Goal: Task Accomplishment & Management: Manage account settings

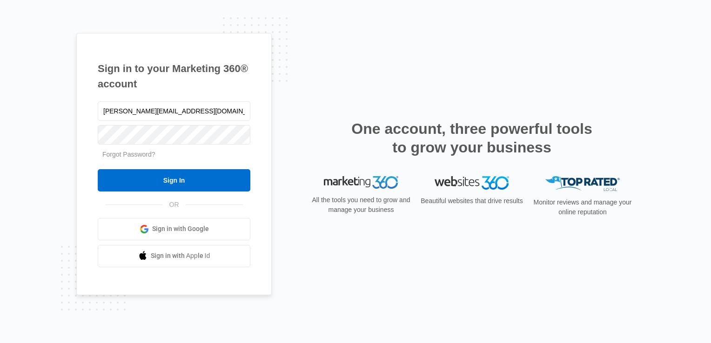
type input "[PERSON_NAME][EMAIL_ADDRESS][DOMAIN_NAME]"
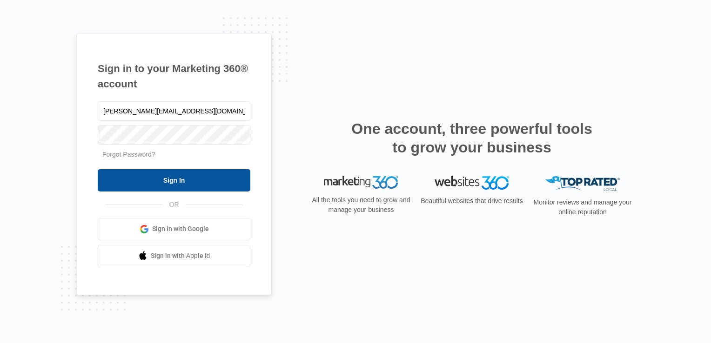
click at [112, 177] on input "Sign In" at bounding box center [174, 180] width 153 height 22
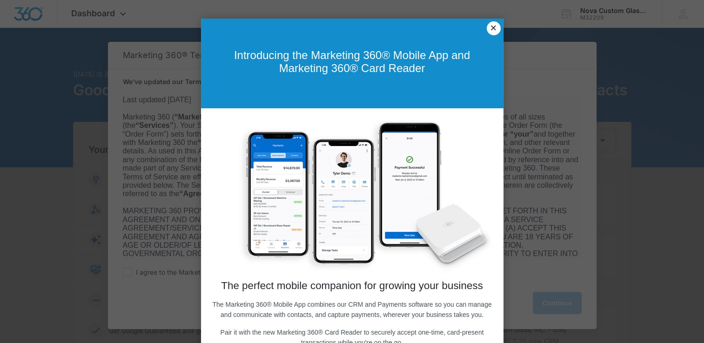
click at [489, 27] on link "×" at bounding box center [494, 28] width 14 height 14
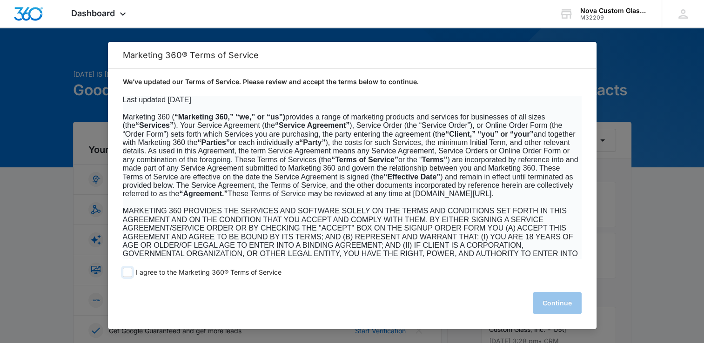
click at [128, 272] on span at bounding box center [127, 272] width 9 height 9
click at [128, 272] on input "I agree to the Marketing 360® Terms of Service" at bounding box center [127, 272] width 9 height 9
checkbox input "true"
click at [557, 307] on button "Continue" at bounding box center [557, 303] width 49 height 22
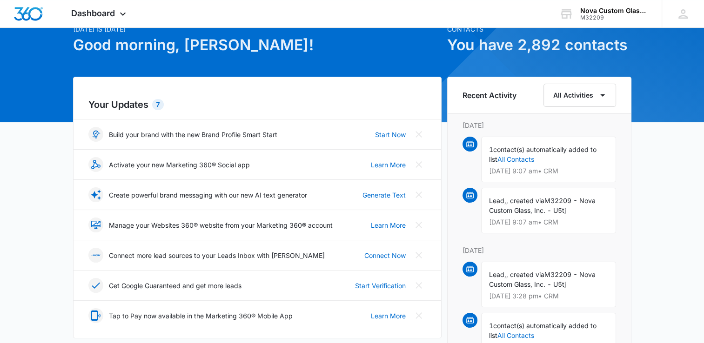
scroll to position [47, 0]
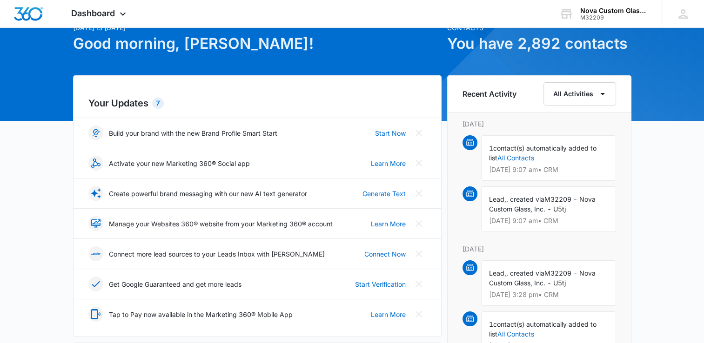
click at [522, 206] on span "M32209 - Nova Custom Glass, Inc. - U5tj" at bounding box center [542, 204] width 107 height 18
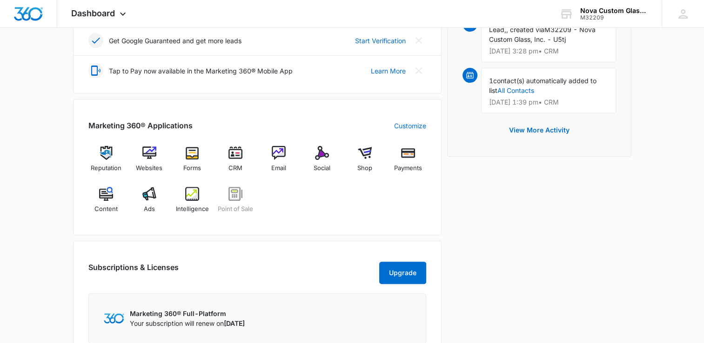
scroll to position [279, 0]
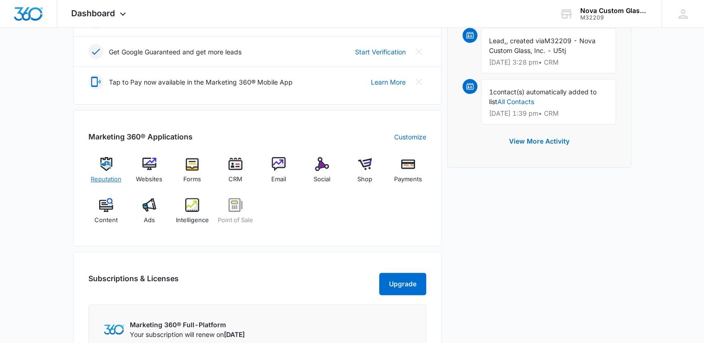
click at [108, 167] on img at bounding box center [106, 164] width 14 height 14
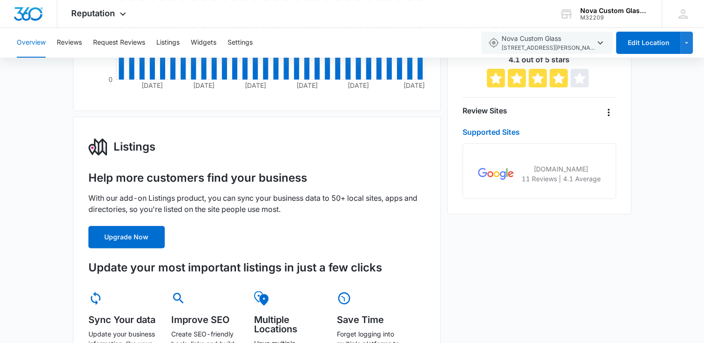
scroll to position [170, 0]
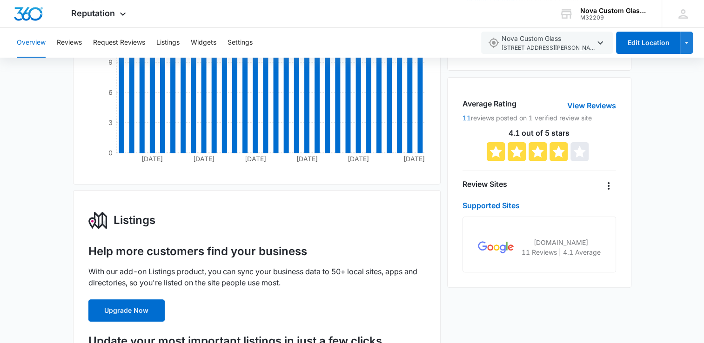
click at [32, 36] on button "Overview" at bounding box center [31, 43] width 29 height 30
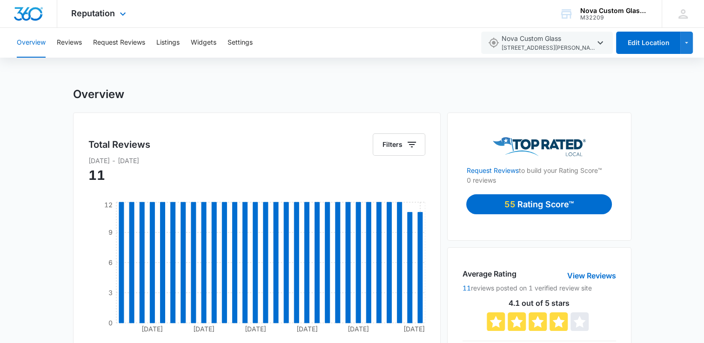
click at [29, 20] on img "Dashboard" at bounding box center [28, 14] width 30 height 14
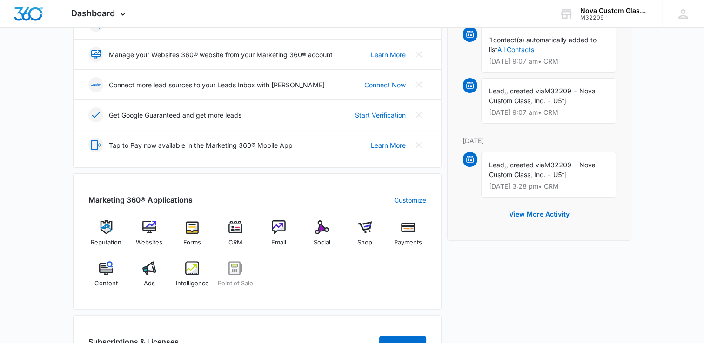
scroll to position [233, 0]
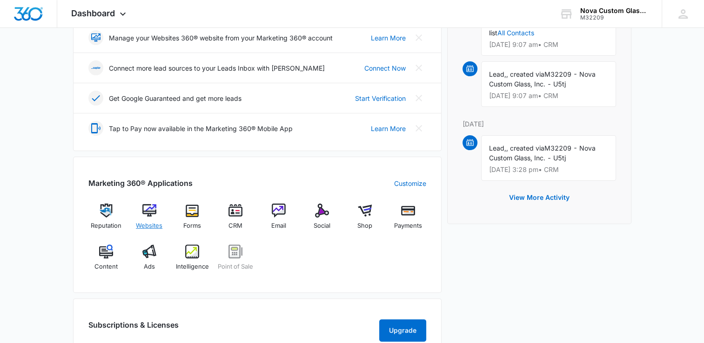
click at [149, 210] on img at bounding box center [149, 211] width 14 height 14
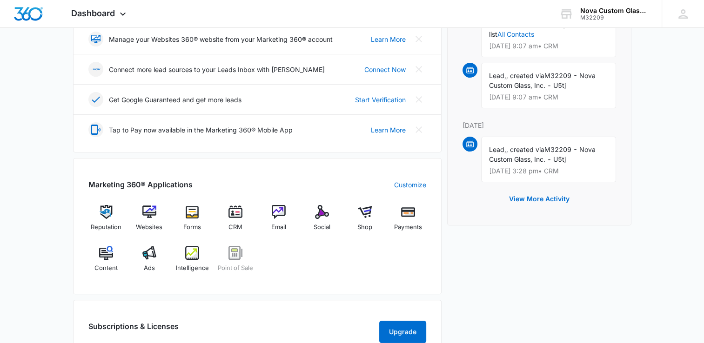
scroll to position [233, 0]
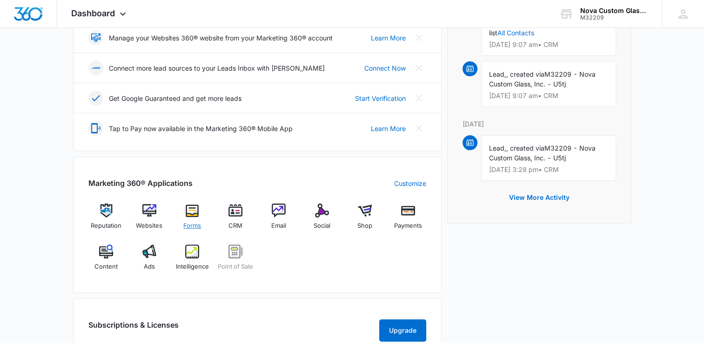
click at [206, 212] on div "Forms" at bounding box center [193, 221] width 36 height 34
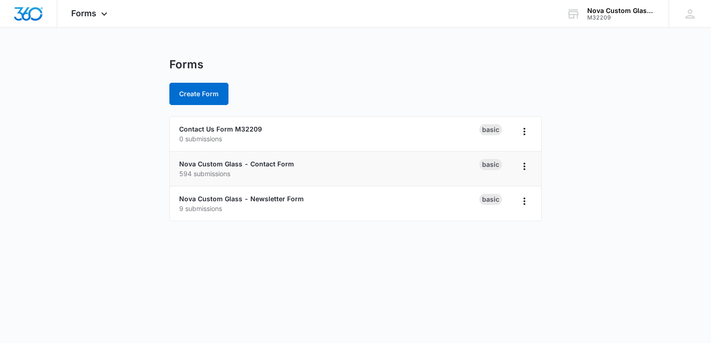
click at [256, 171] on p "594 submissions" at bounding box center [329, 174] width 300 height 10
click at [240, 162] on link "Nova Custom Glass - Contact Form" at bounding box center [236, 164] width 115 height 8
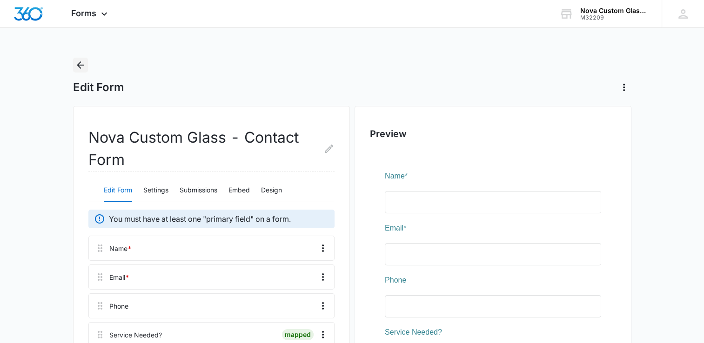
click at [83, 67] on icon "Back" at bounding box center [80, 65] width 11 height 11
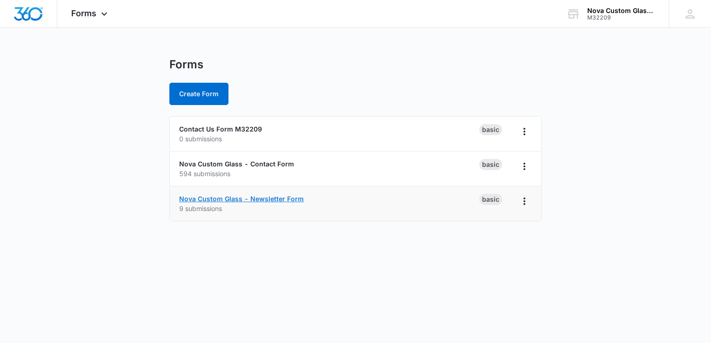
click at [272, 196] on link "Nova Custom Glass - Newsletter Form" at bounding box center [241, 199] width 125 height 8
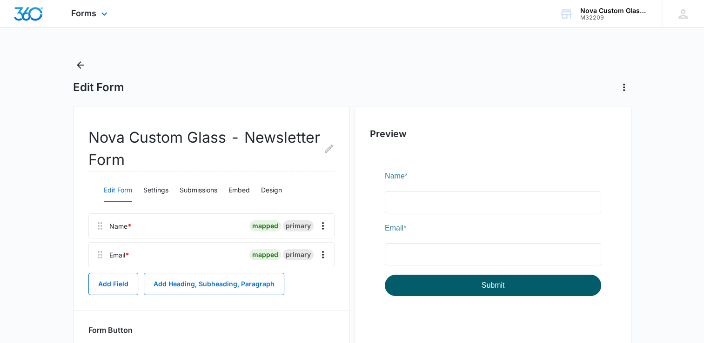
click at [33, 25] on div at bounding box center [28, 13] width 57 height 27
click at [596, 11] on div "Nova Custom Glass, Inc." at bounding box center [614, 10] width 68 height 7
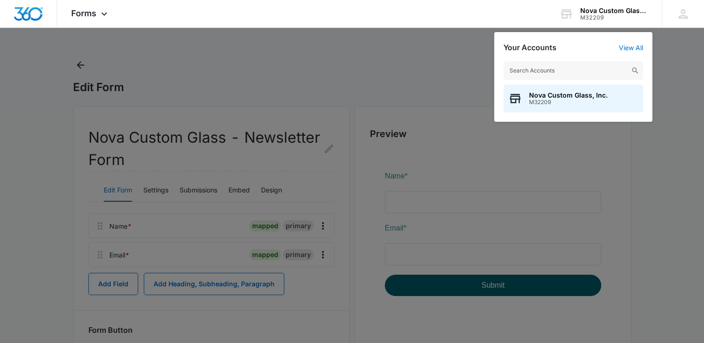
click at [241, 87] on div at bounding box center [352, 171] width 704 height 343
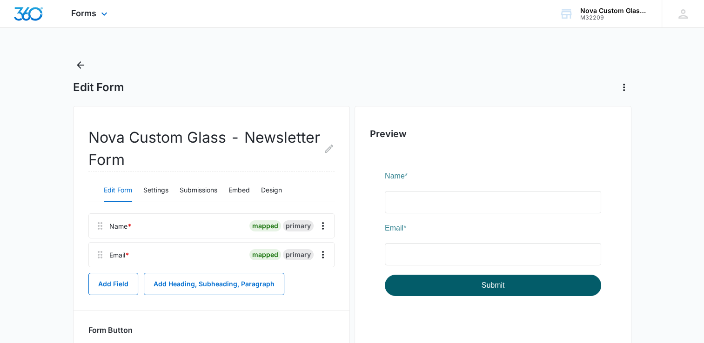
click at [30, 11] on img "Dashboard" at bounding box center [28, 14] width 30 height 14
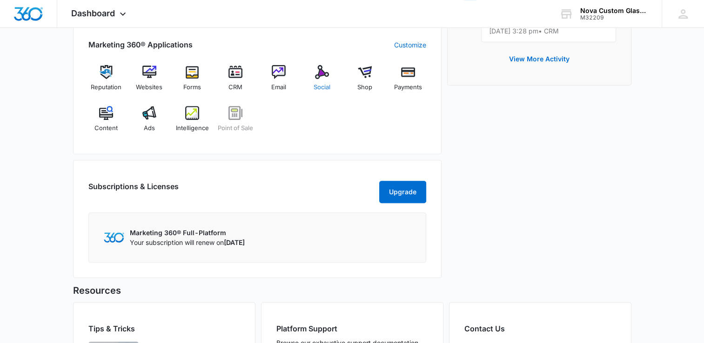
scroll to position [372, 0]
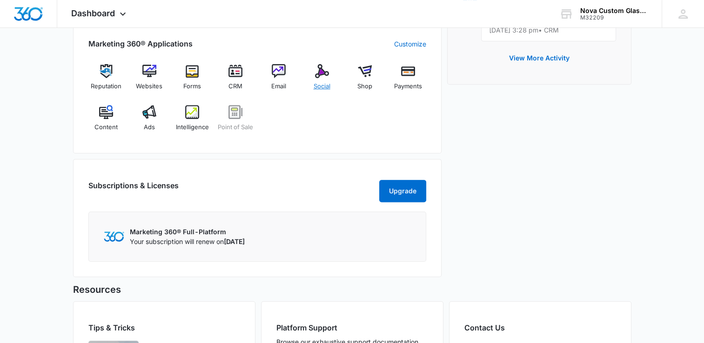
click at [331, 75] on div "Social" at bounding box center [322, 81] width 36 height 34
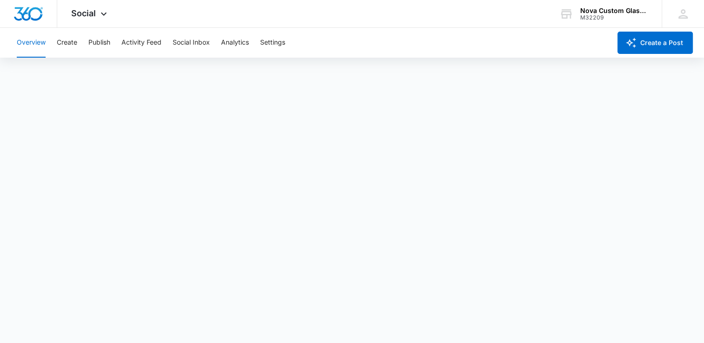
scroll to position [2, 0]
